Goal: Navigation & Orientation: Find specific page/section

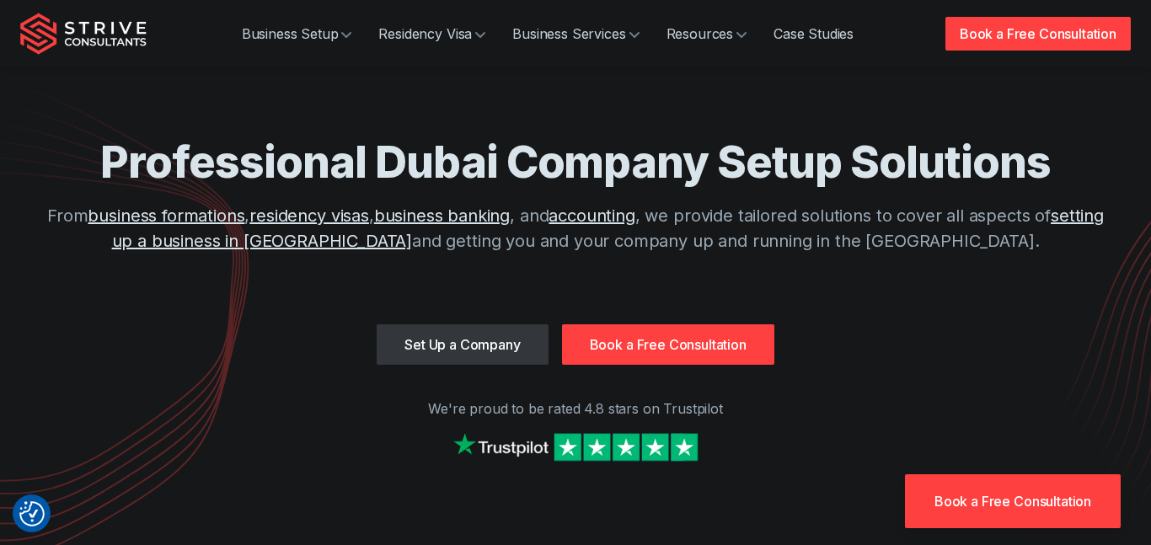
click at [889, 341] on div "Set Up a Company Book a Free Consultation" at bounding box center [575, 345] width 1111 height 40
click at [853, 318] on div "Professional Dubai Company Setup Solutions From business formations , residency…" at bounding box center [575, 230] width 1079 height 190
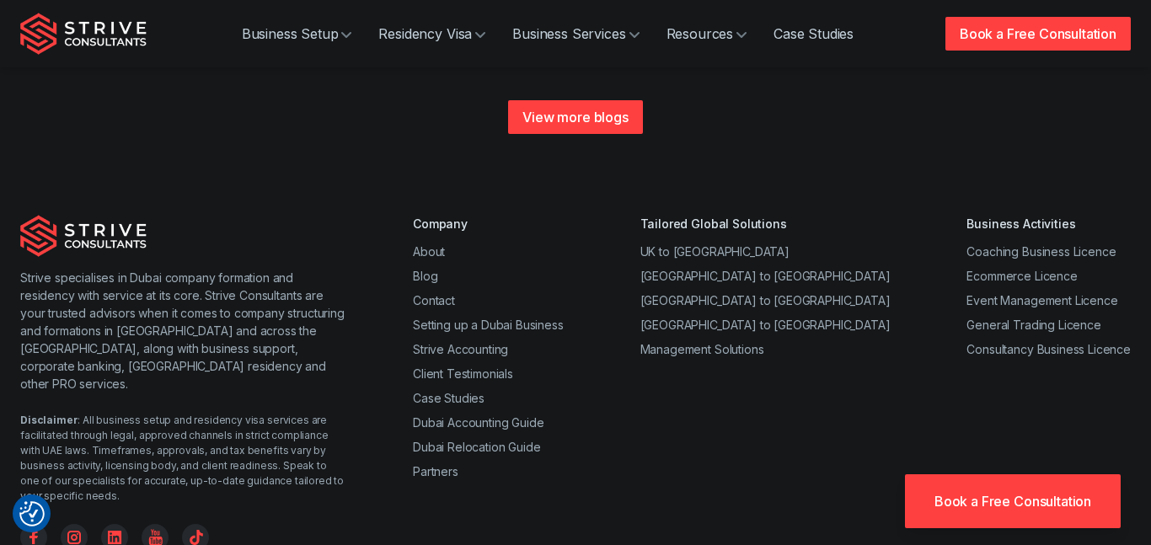
scroll to position [6595, 0]
click at [660, 363] on div "Company About Blog Contact Setting up a Dubai Business Strive Accounting Client…" at bounding box center [772, 384] width 718 height 336
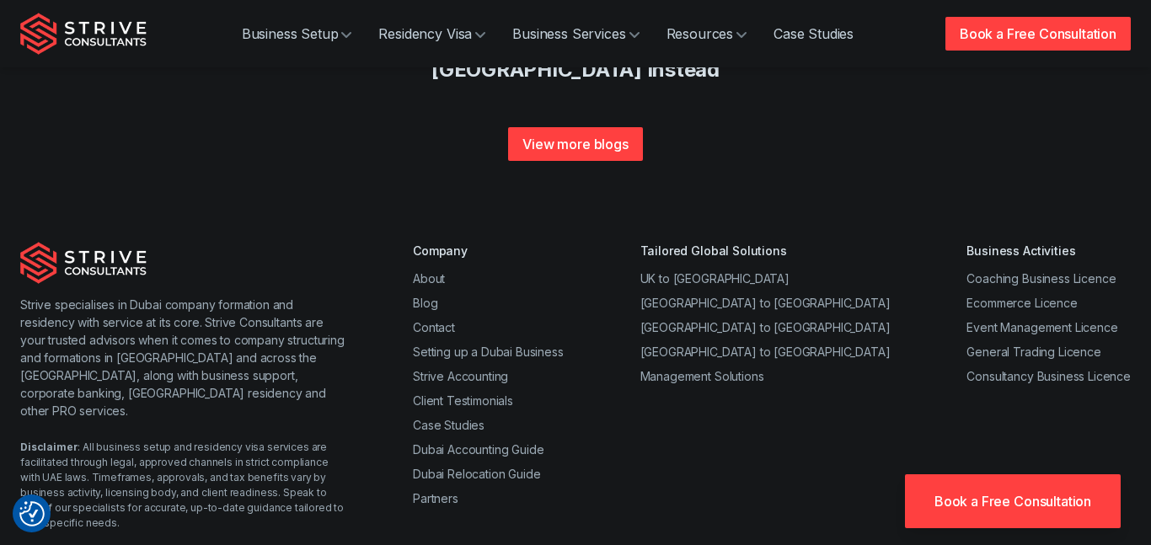
scroll to position [6568, 0]
click at [433, 272] on link "About" at bounding box center [429, 279] width 32 height 14
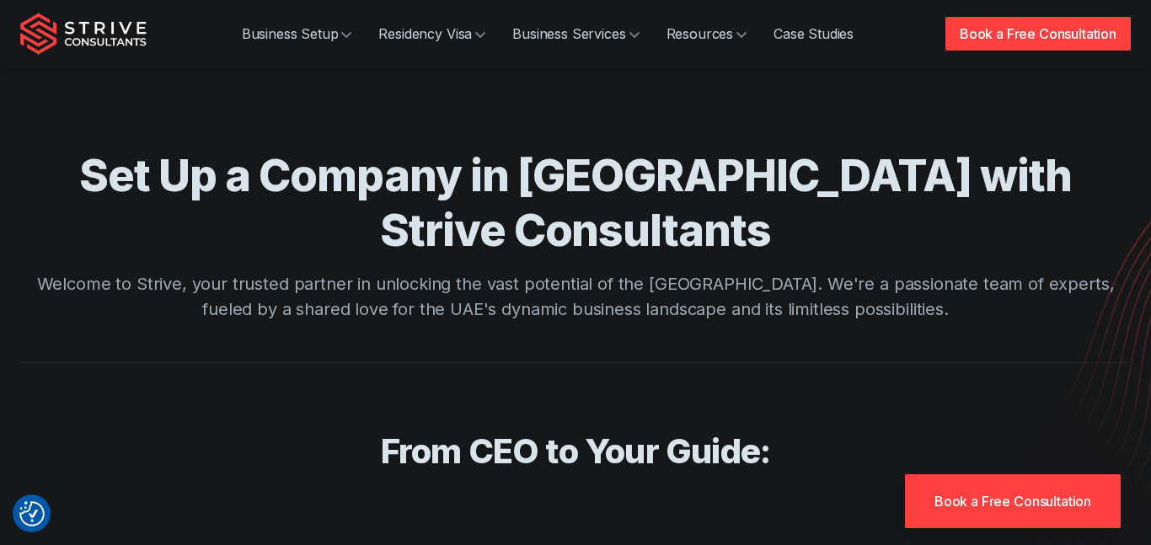
scroll to position [3, 0]
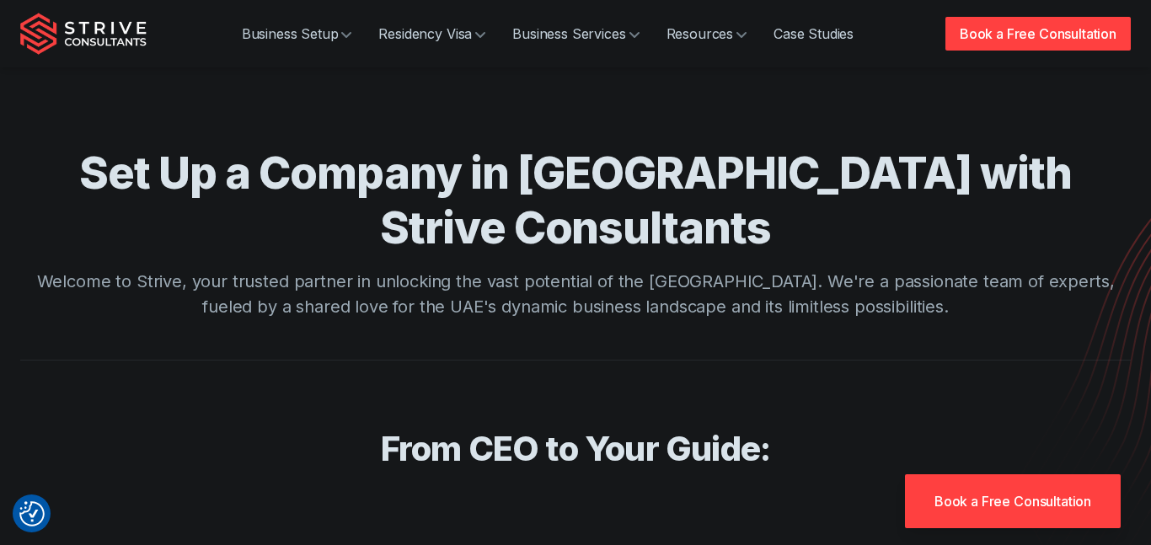
click at [486, 265] on div "Set Up a Company in [GEOGRAPHIC_DATA] with Strive Consultants Welcome to Strive…" at bounding box center [575, 244] width 1079 height 197
